Goal: Task Accomplishment & Management: Use online tool/utility

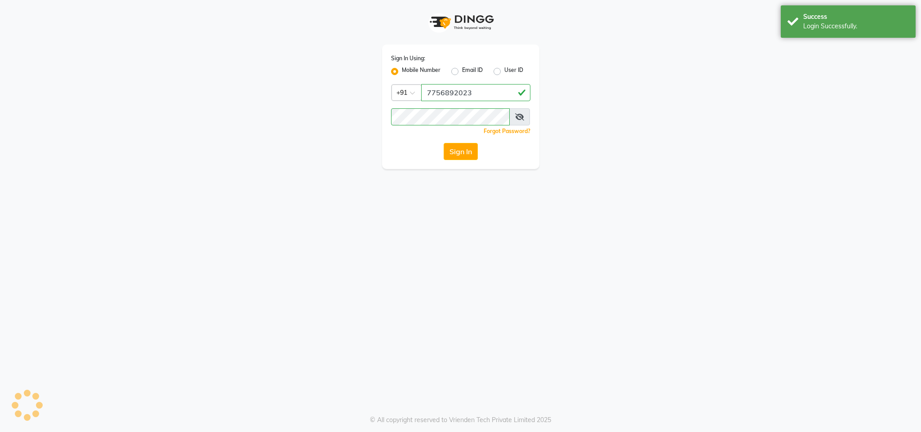
click at [468, 148] on button "Sign In" at bounding box center [461, 151] width 34 height 17
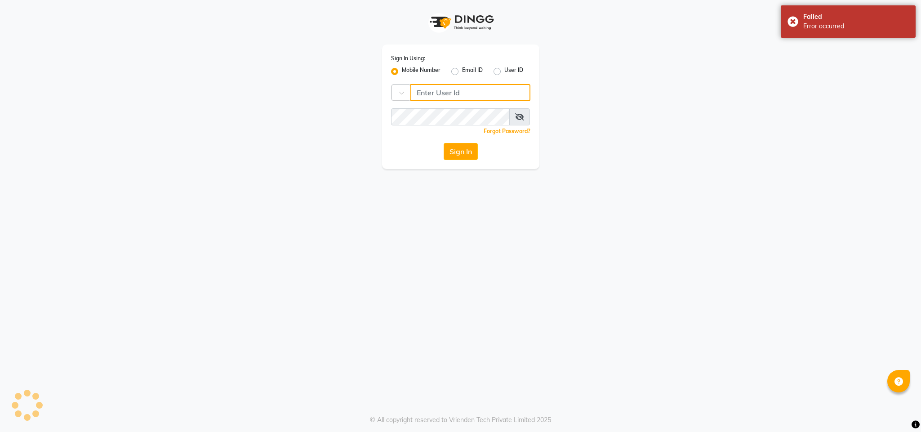
type input "7756892023"
click at [464, 155] on button "Sign In" at bounding box center [461, 151] width 34 height 17
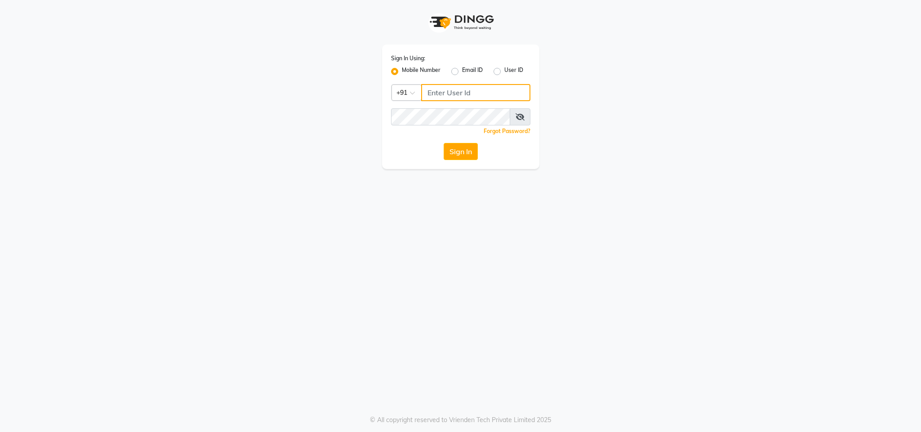
type input "7756892023"
click at [451, 153] on button "Sign In" at bounding box center [461, 151] width 34 height 17
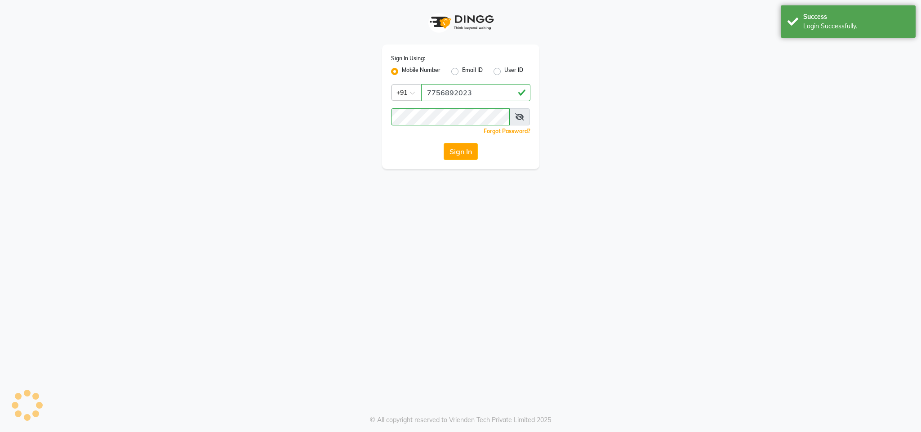
click at [451, 153] on button "Sign In" at bounding box center [461, 151] width 34 height 17
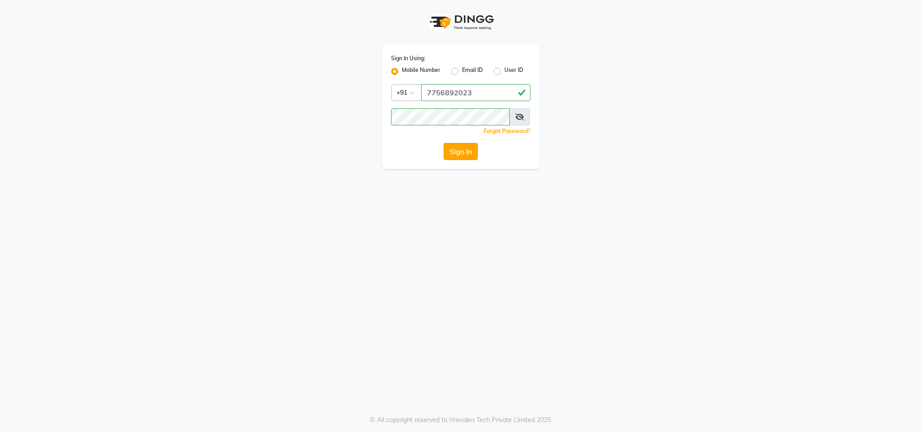
click at [455, 148] on button "Sign In" at bounding box center [461, 151] width 34 height 17
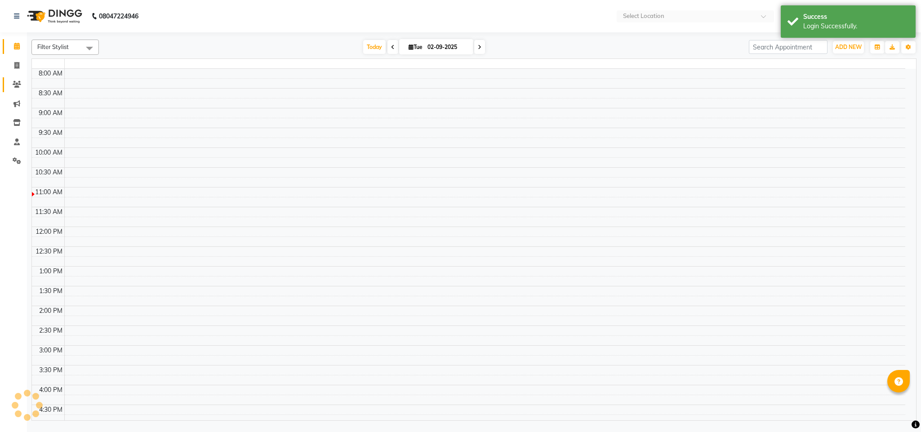
click at [13, 84] on icon at bounding box center [17, 84] width 9 height 7
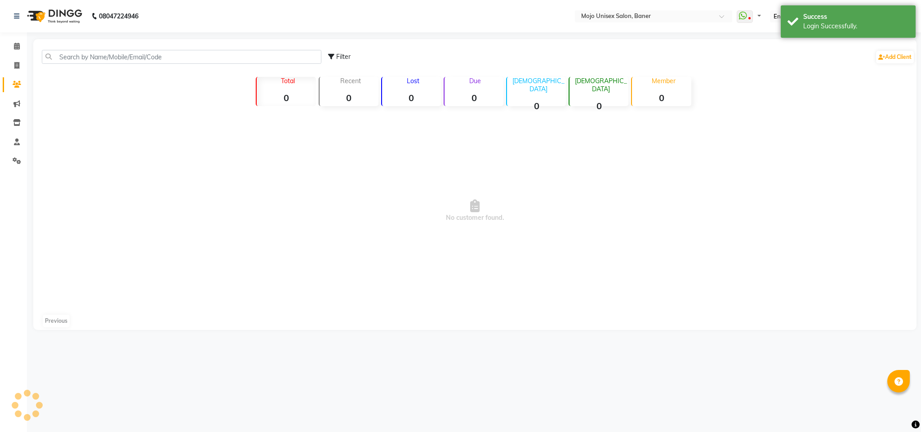
select select "en"
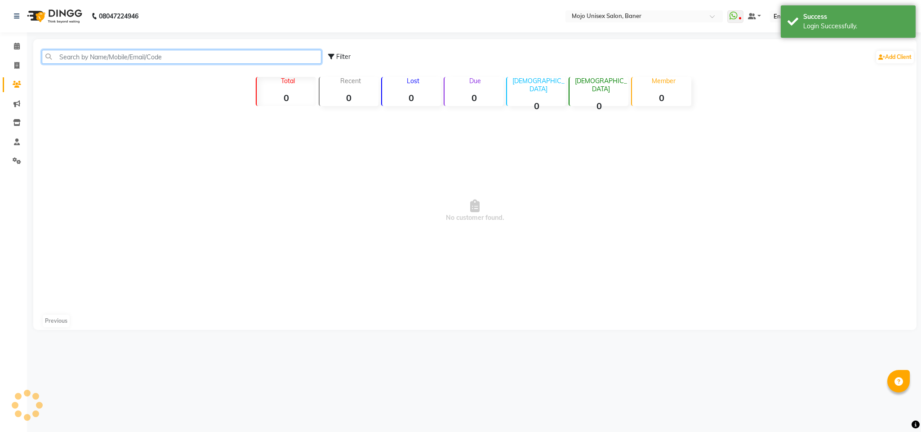
click at [211, 59] on input "text" at bounding box center [182, 57] width 280 height 14
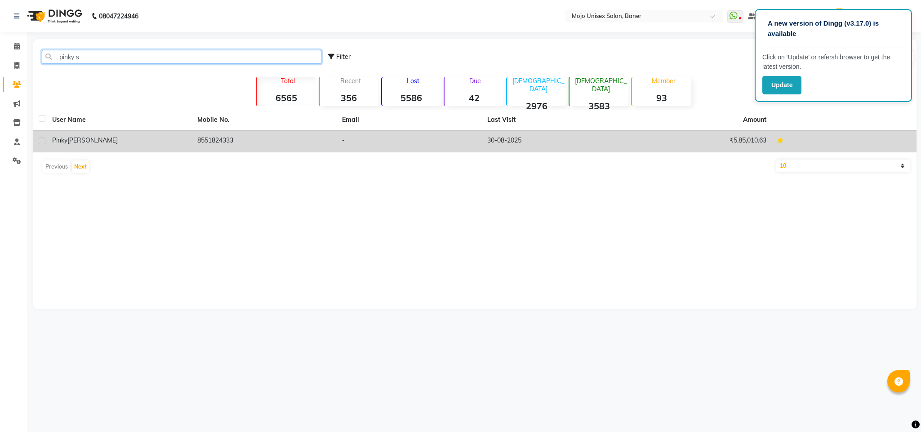
type input "pinky s"
click at [81, 144] on div "[PERSON_NAME]" at bounding box center [119, 140] width 134 height 9
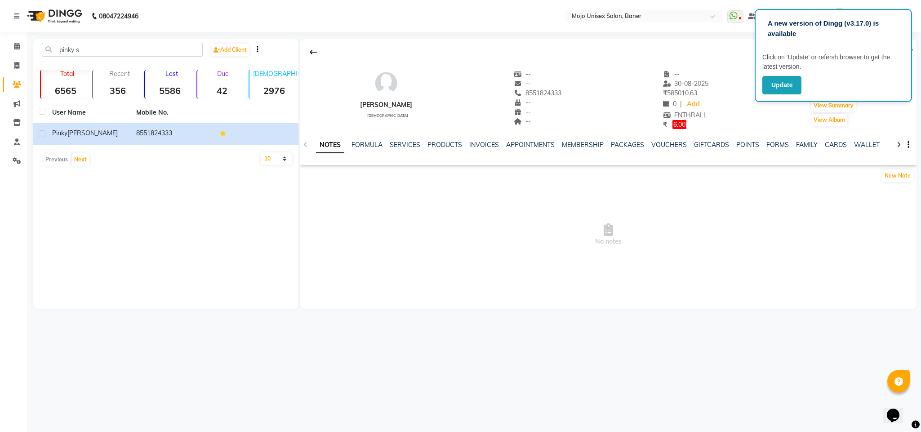
click at [394, 149] on div "SERVICES" at bounding box center [405, 144] width 31 height 9
click at [397, 144] on link "SERVICES" at bounding box center [405, 145] width 31 height 8
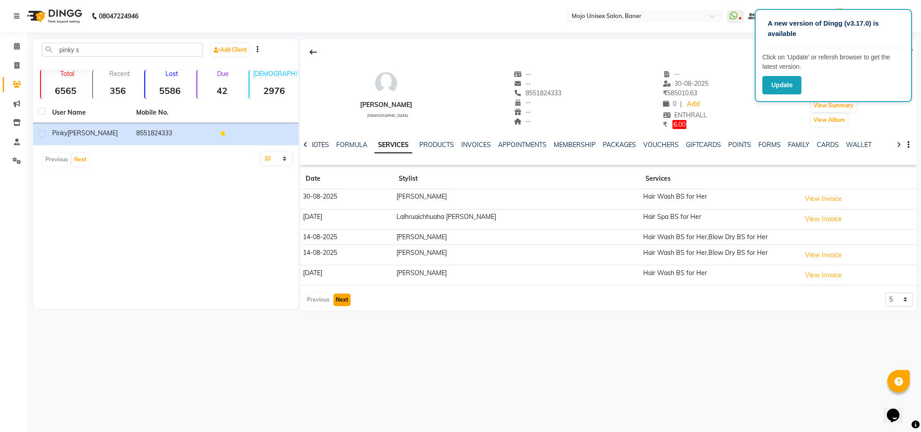
click at [347, 306] on button "Next" at bounding box center [342, 300] width 17 height 13
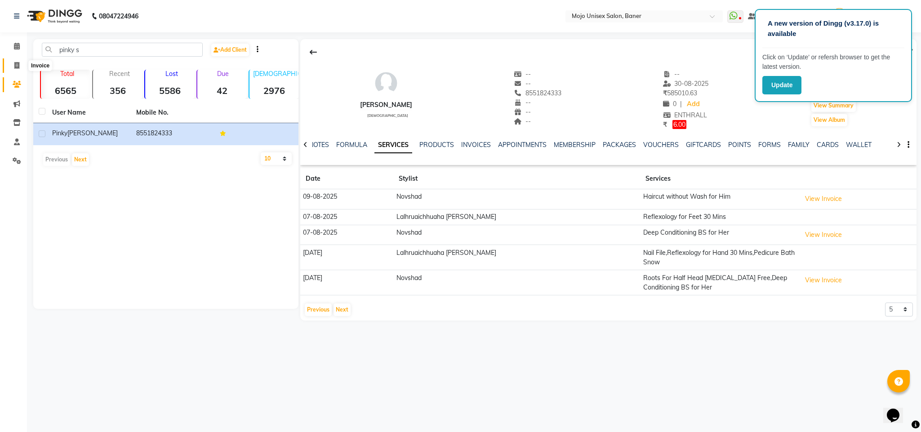
click at [18, 64] on icon at bounding box center [16, 65] width 5 height 7
select select "service"
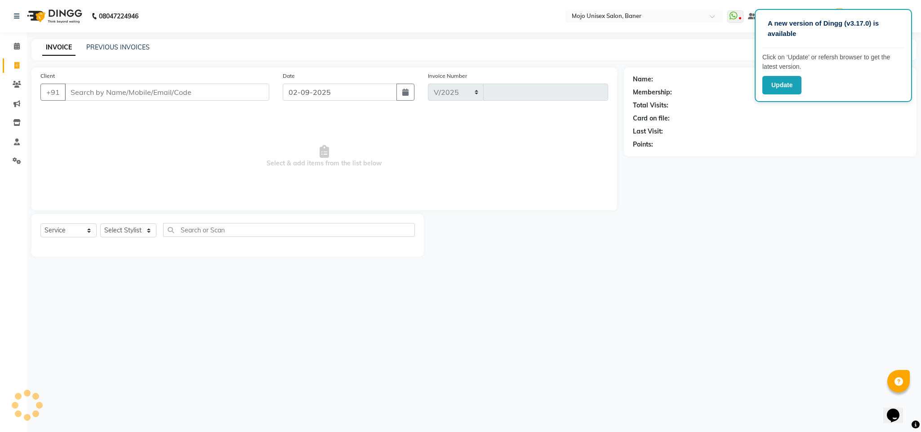
select select "52"
type input "1324"
